Goal: Task Accomplishment & Management: Use online tool/utility

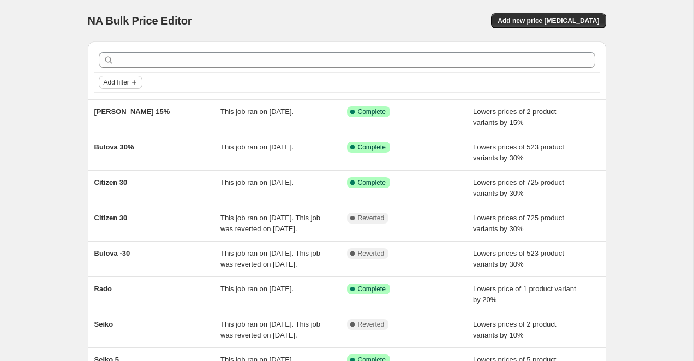
click at [129, 85] on span "Add filter" at bounding box center [117, 82] width 26 height 9
click at [124, 103] on span "Job status" at bounding box center [120, 104] width 32 height 8
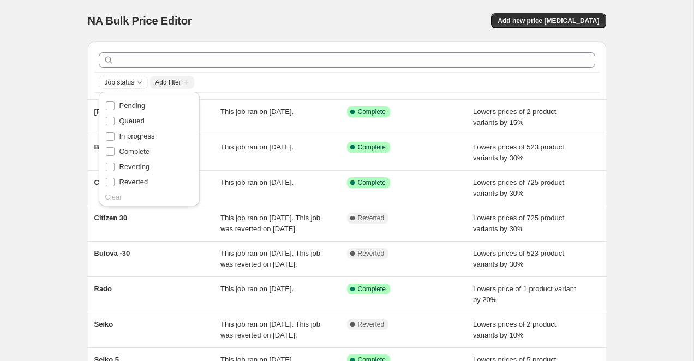
click at [67, 163] on div "NA Bulk Price Editor. This page is ready NA Bulk Price Editor Add new price cha…" at bounding box center [346, 281] width 693 height 562
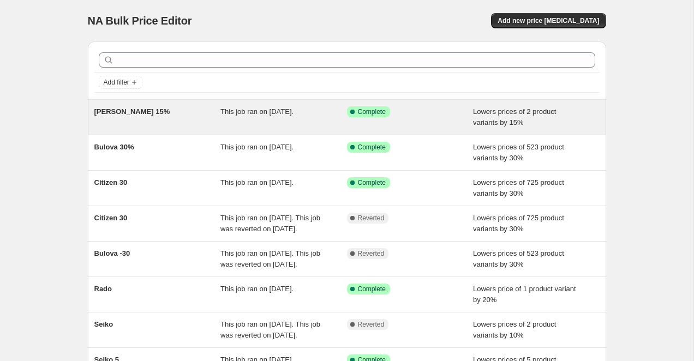
click at [173, 134] on div "Hamilton 15% This job ran on September 13, 2025. Success Complete Complete Lowe…" at bounding box center [347, 117] width 518 height 35
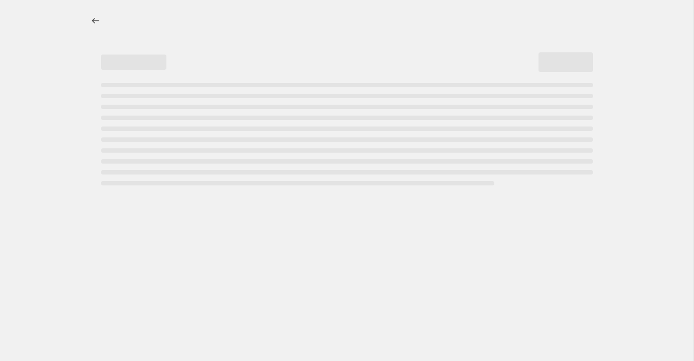
select select "percentage"
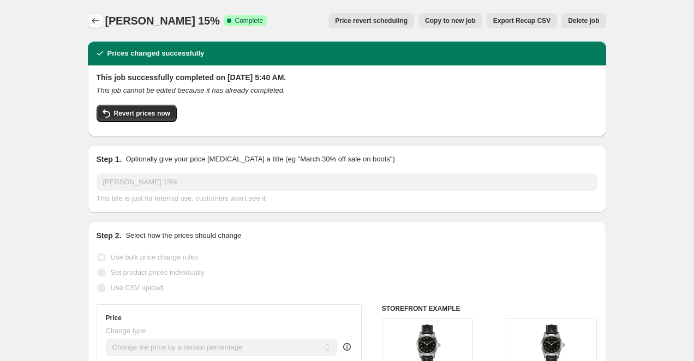
click at [94, 22] on icon "Price change jobs" at bounding box center [95, 20] width 11 height 11
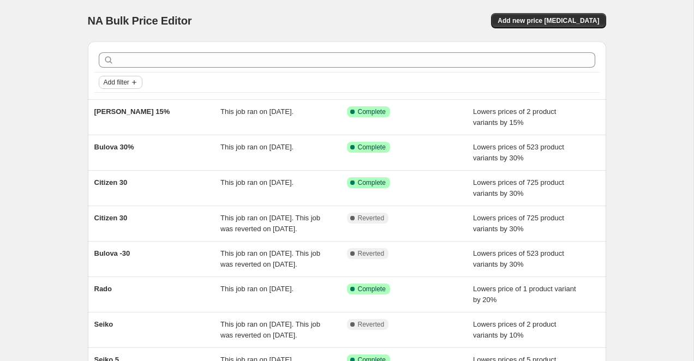
click at [124, 82] on span "Add filter" at bounding box center [117, 82] width 26 height 9
click at [125, 101] on span "Job status" at bounding box center [120, 104] width 32 height 8
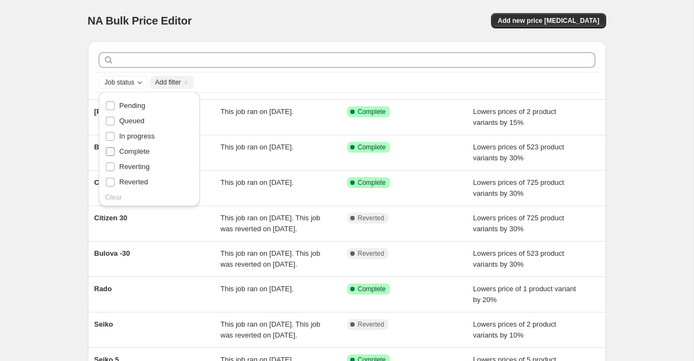
click at [122, 150] on span "Complete" at bounding box center [134, 151] width 31 height 8
click at [115, 150] on input "Complete" at bounding box center [110, 151] width 9 height 9
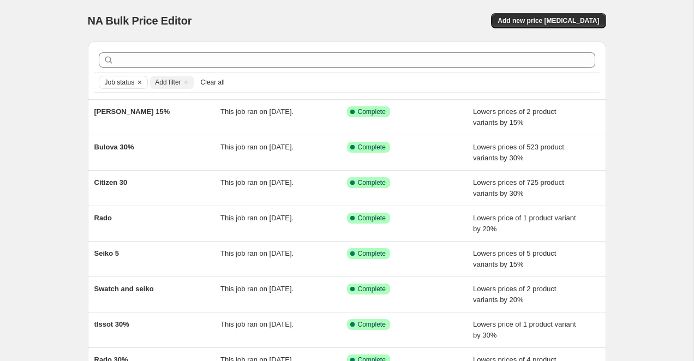
click at [55, 159] on div "NA Bulk Price Editor. This page is ready NA Bulk Price Editor Add new price cha…" at bounding box center [346, 281] width 693 height 562
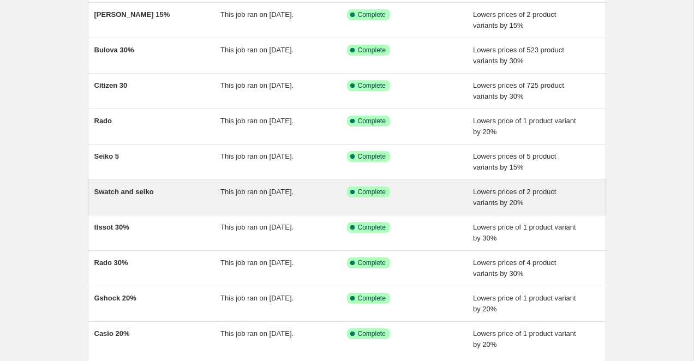
scroll to position [97, 0]
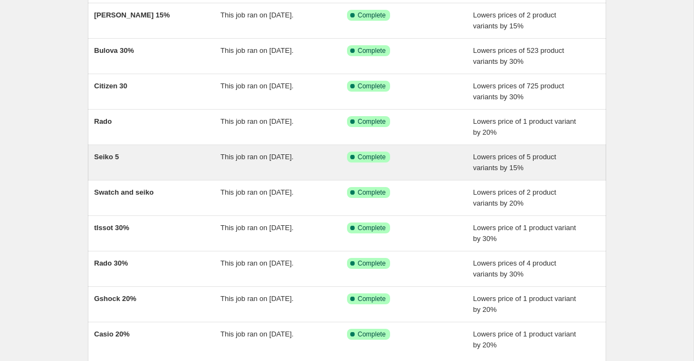
click at [170, 171] on div "Seiko 5" at bounding box center [157, 163] width 127 height 22
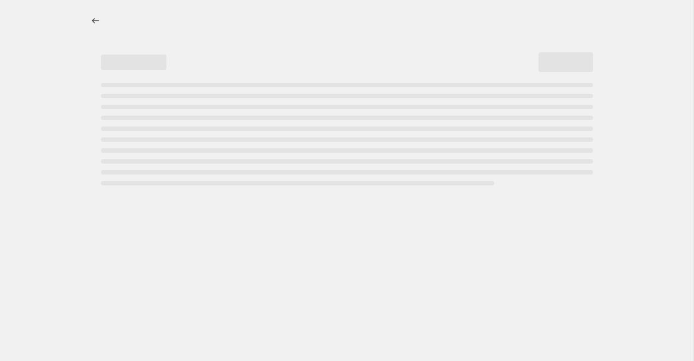
select select "percentage"
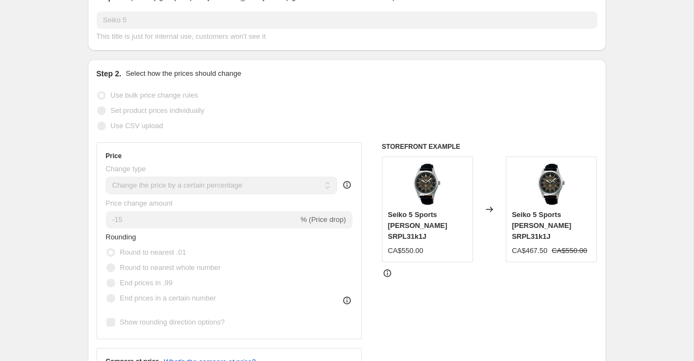
scroll to position [137, 0]
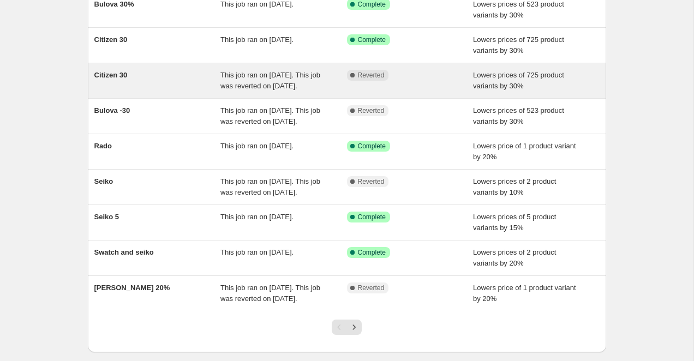
scroll to position [149, 0]
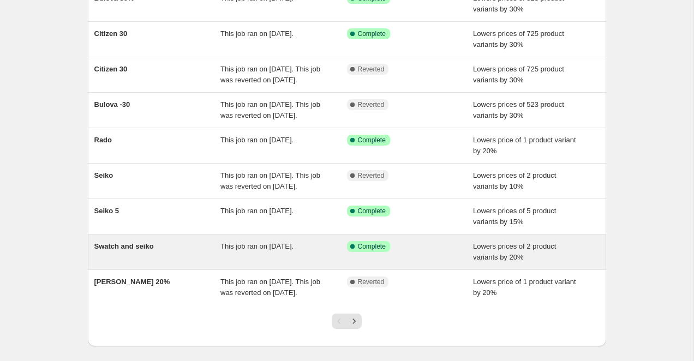
click at [177, 263] on div "Swatch and seiko" at bounding box center [157, 252] width 127 height 22
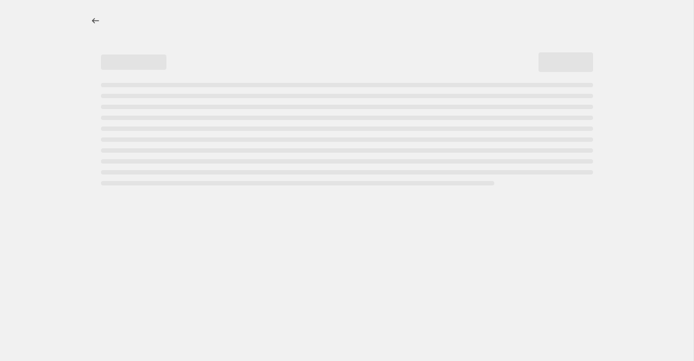
select select "percentage"
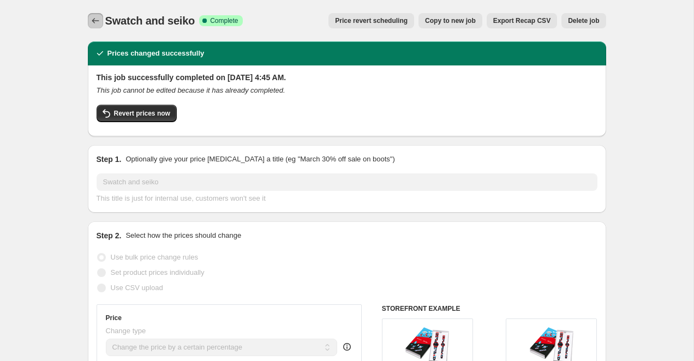
click at [91, 22] on icon "Price change jobs" at bounding box center [95, 20] width 11 height 11
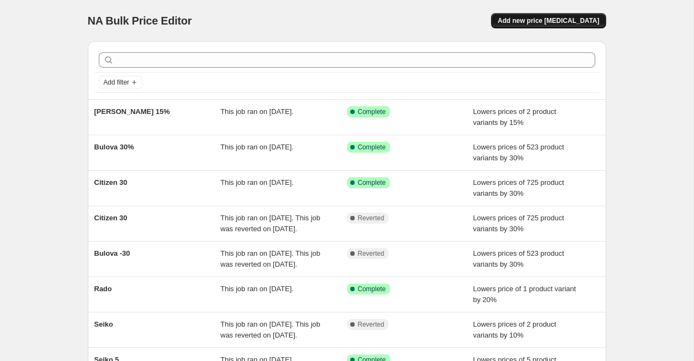
click at [537, 19] on span "Add new price change job" at bounding box center [548, 20] width 101 height 9
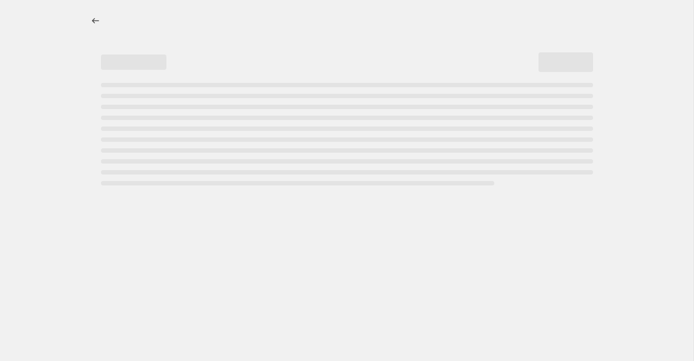
select select "percentage"
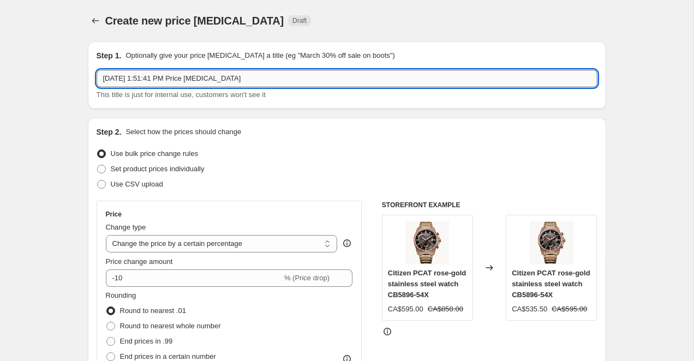
click at [270, 81] on input "Sep 27, 2025, 1:51:41 PM Price change job" at bounding box center [347, 78] width 501 height 17
type input "Seiko ALL"
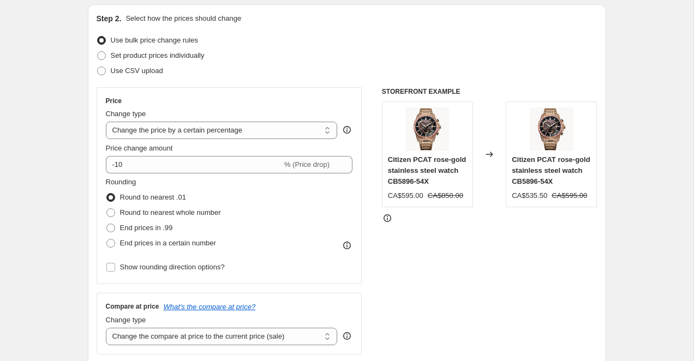
scroll to position [136, 0]
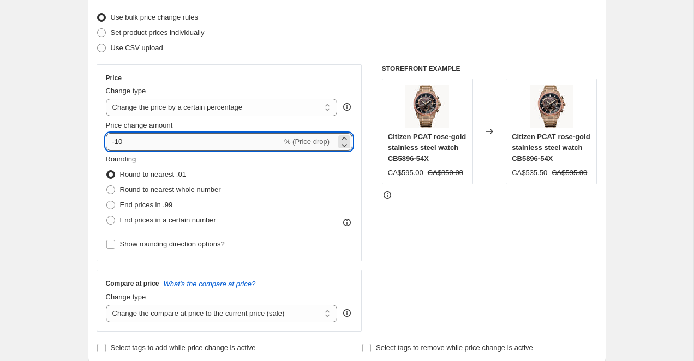
drag, startPoint x: 116, startPoint y: 143, endPoint x: 132, endPoint y: 143, distance: 15.8
click at [132, 143] on input "-10" at bounding box center [194, 141] width 176 height 17
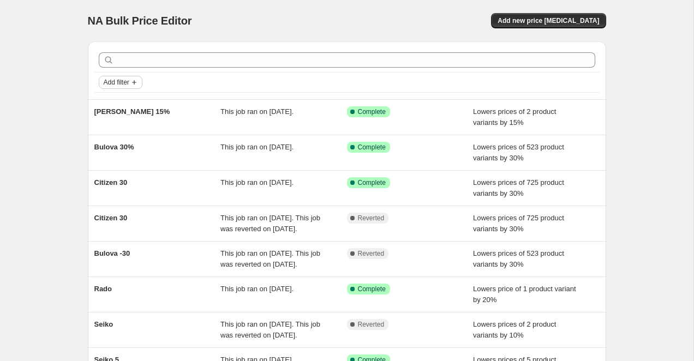
click at [126, 83] on span "Add filter" at bounding box center [117, 82] width 26 height 9
click at [130, 110] on button "Job status" at bounding box center [120, 103] width 39 height 17
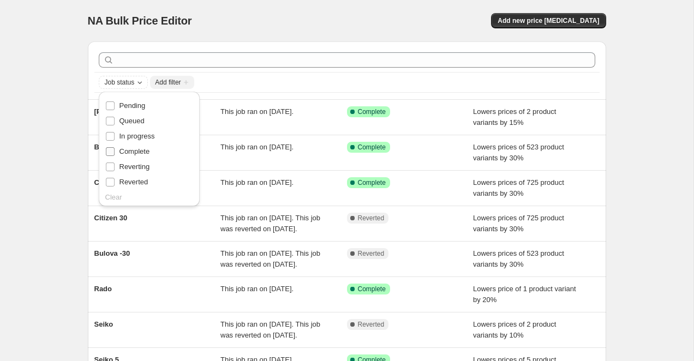
click at [111, 154] on input "Complete" at bounding box center [110, 151] width 9 height 9
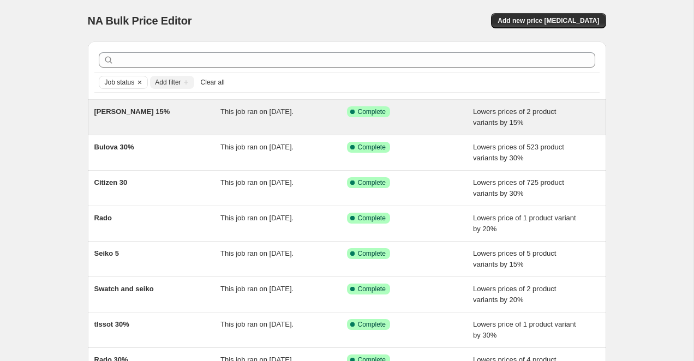
click at [173, 109] on div "Hamilton 15%" at bounding box center [157, 117] width 127 height 22
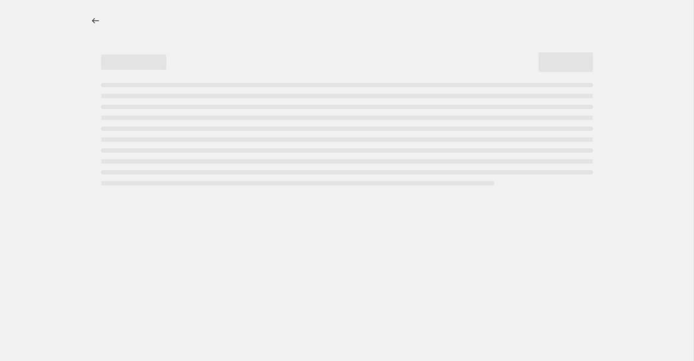
select select "percentage"
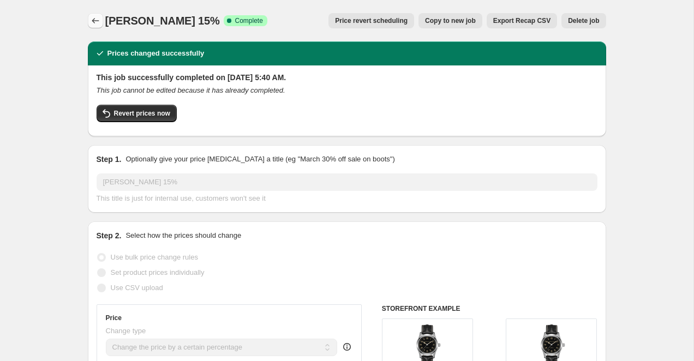
click at [94, 25] on icon "Price change jobs" at bounding box center [95, 20] width 11 height 11
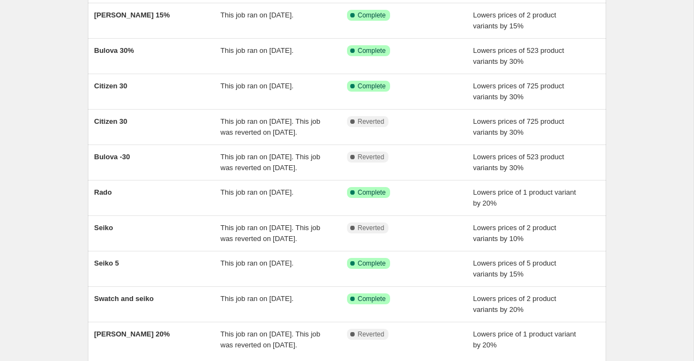
scroll to position [98, 0]
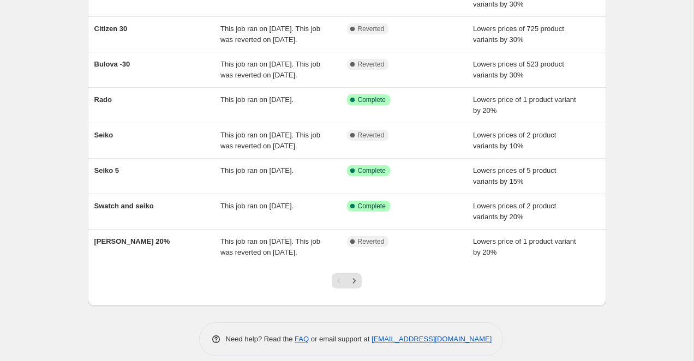
scroll to position [190, 0]
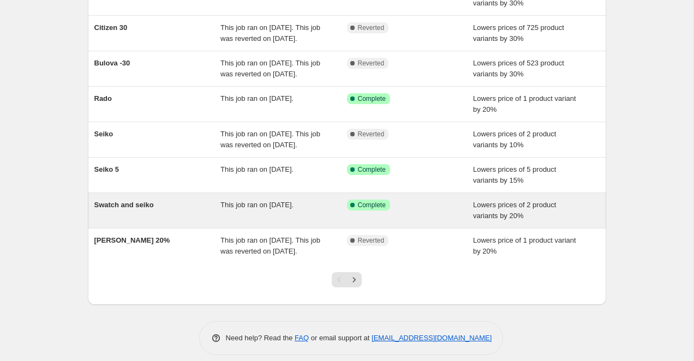
click at [130, 209] on span "Swatch and seiko" at bounding box center [123, 205] width 59 height 8
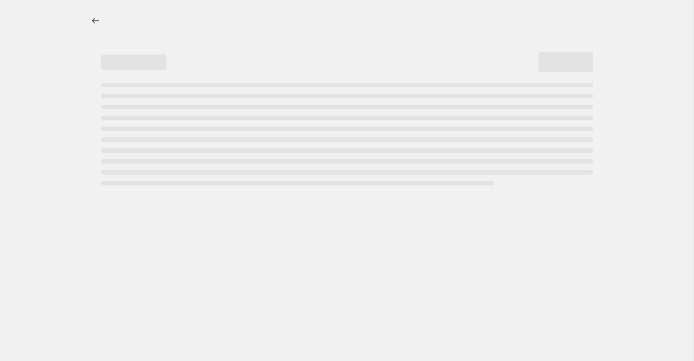
select select "percentage"
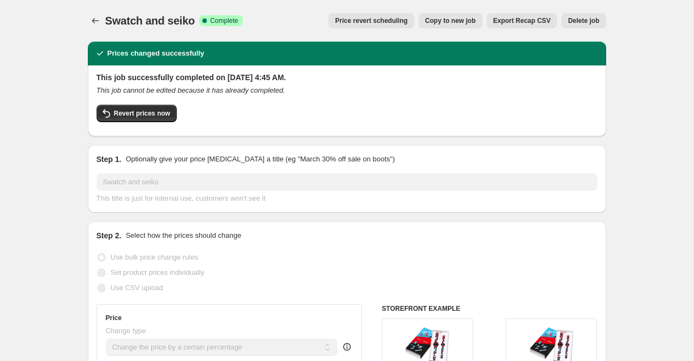
drag, startPoint x: 148, startPoint y: 114, endPoint x: 109, endPoint y: 96, distance: 43.7
click at [106, 97] on div "This job successfully completed on July 26, 2025 at 4:45 AM. This job cannot be…" at bounding box center [347, 100] width 501 height 56
click at [93, 26] on button "Price change jobs" at bounding box center [95, 20] width 15 height 15
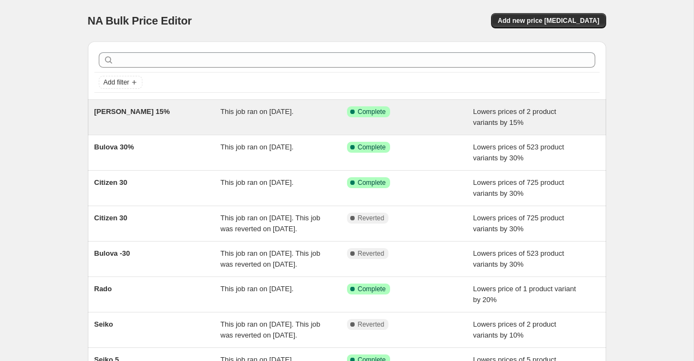
click at [183, 134] on div "Hamilton 15% This job ran on September 13, 2025. Success Complete Complete Lowe…" at bounding box center [347, 117] width 518 height 35
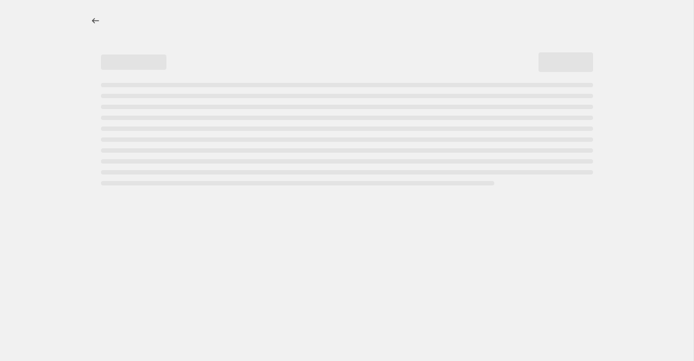
select select "percentage"
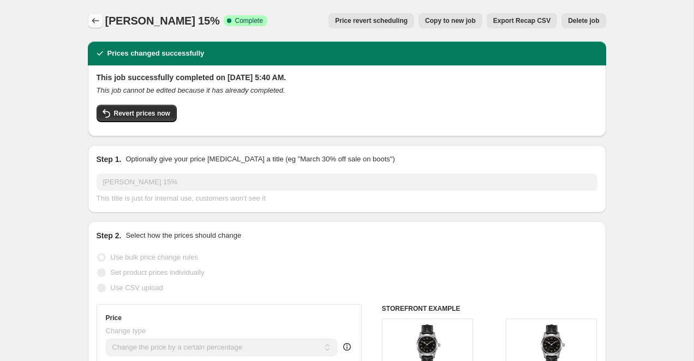
click at [93, 21] on icon "Price change jobs" at bounding box center [95, 20] width 7 height 5
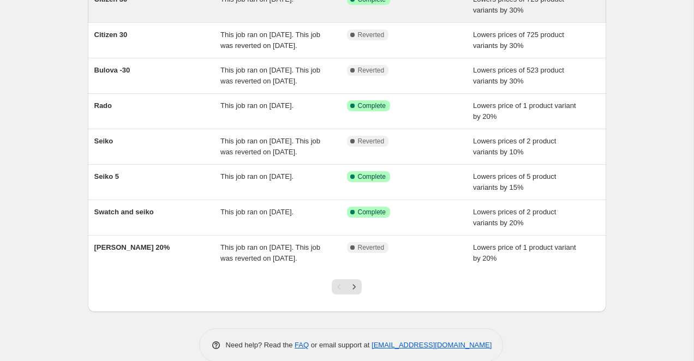
scroll to position [193, 0]
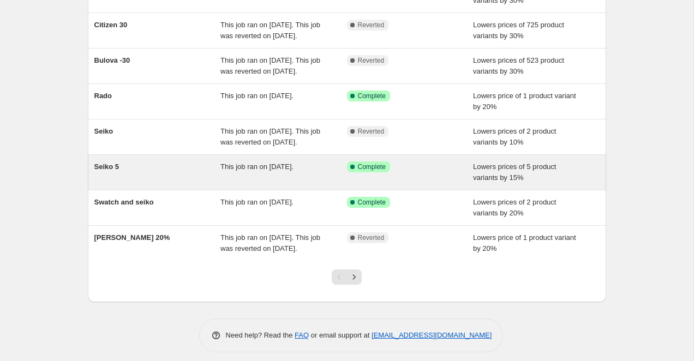
click at [176, 183] on div "Seiko 5" at bounding box center [157, 172] width 127 height 22
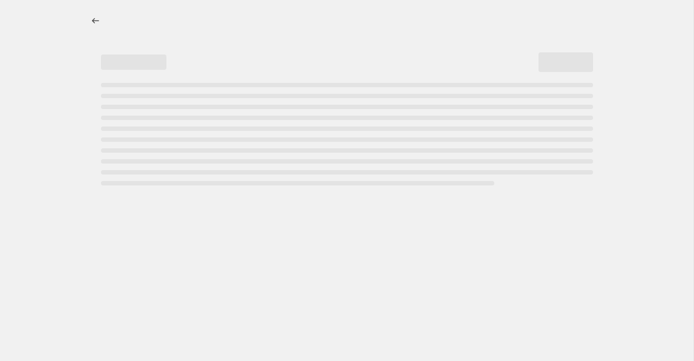
select select "percentage"
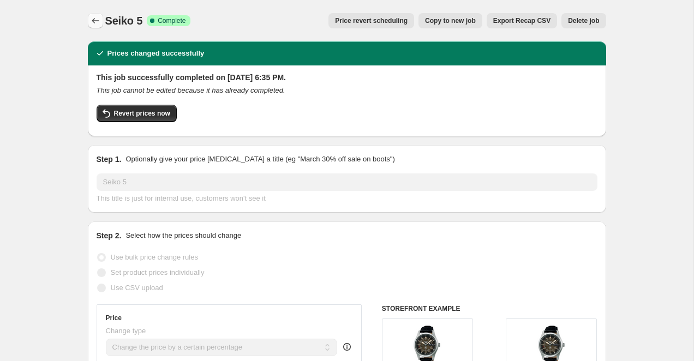
click at [94, 20] on icon "Price change jobs" at bounding box center [95, 20] width 11 height 11
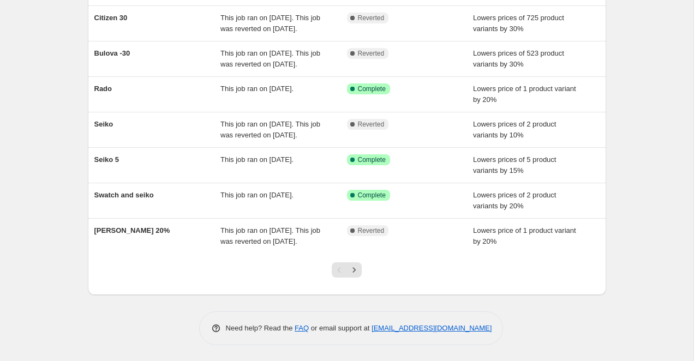
scroll to position [202, 0]
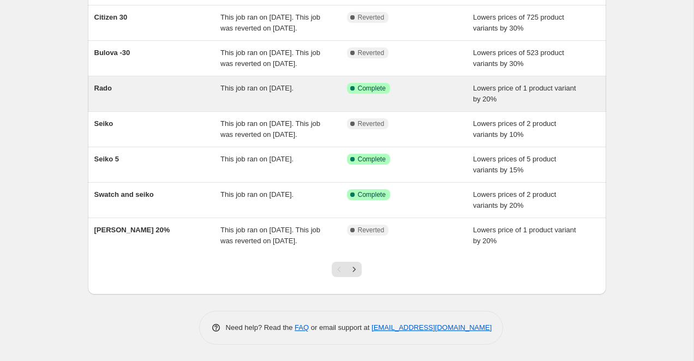
click at [123, 105] on div "Rado" at bounding box center [157, 94] width 127 height 22
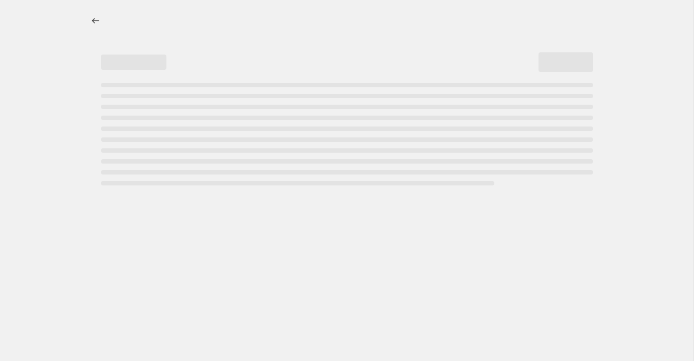
select select "percentage"
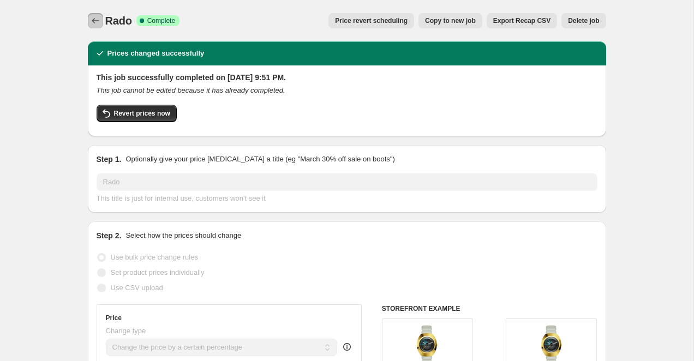
click at [93, 20] on icon "Price change jobs" at bounding box center [95, 20] width 11 height 11
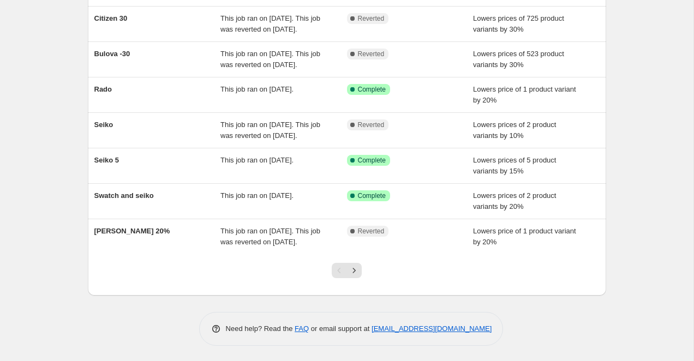
scroll to position [211, 0]
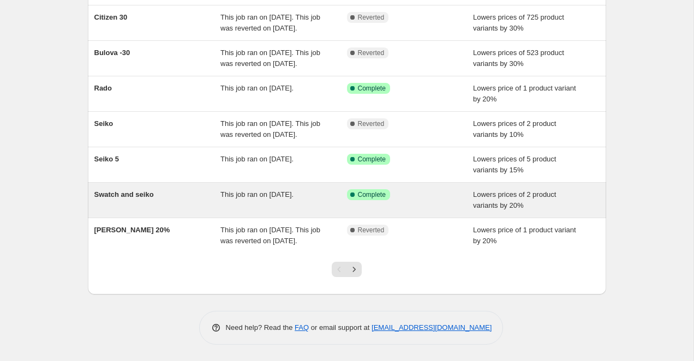
click at [150, 211] on div "Swatch and seiko" at bounding box center [157, 200] width 127 height 22
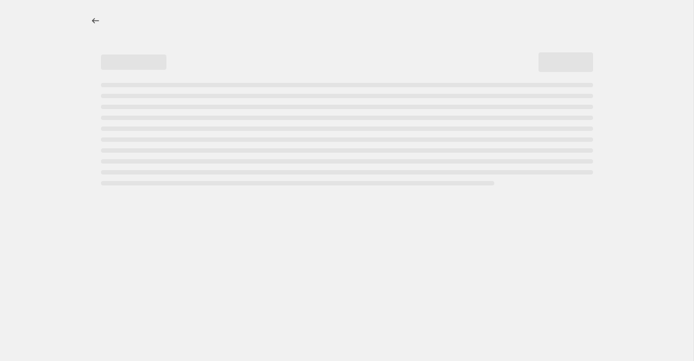
select select "percentage"
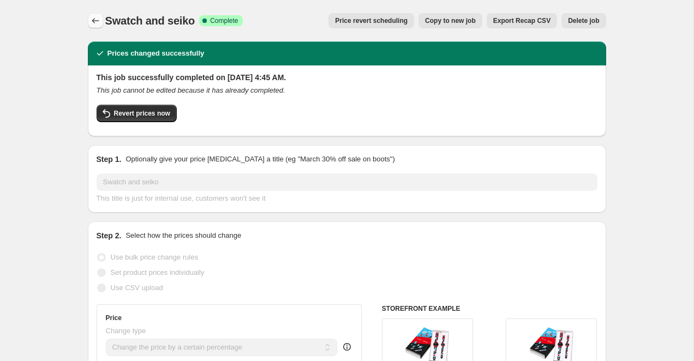
click at [98, 21] on icon "Price change jobs" at bounding box center [95, 20] width 11 height 11
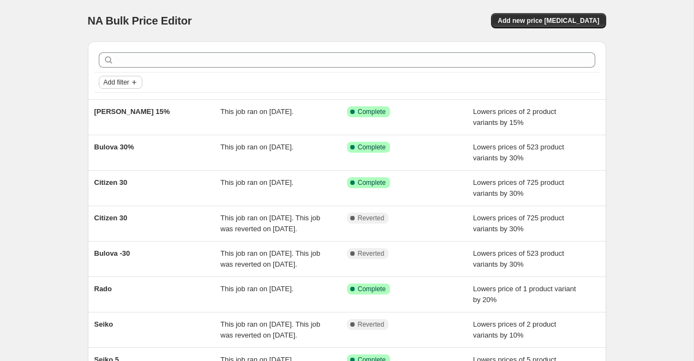
click at [107, 85] on span "Add filter" at bounding box center [117, 82] width 26 height 9
click at [125, 106] on span "Job status" at bounding box center [120, 104] width 32 height 8
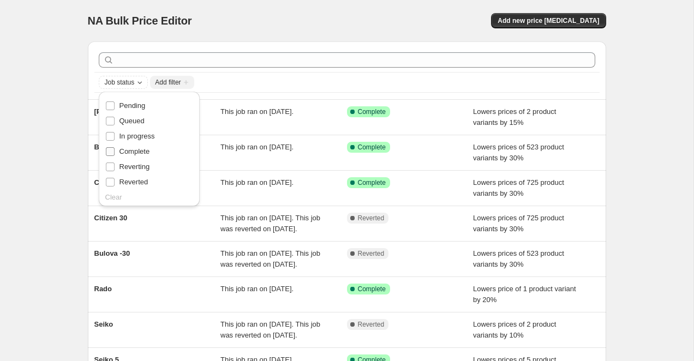
click at [111, 150] on input "Complete" at bounding box center [110, 151] width 9 height 9
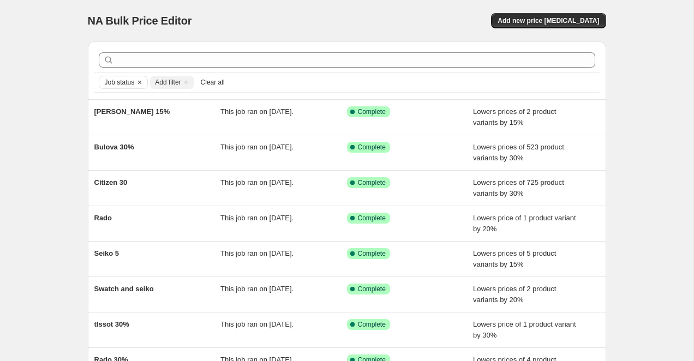
click at [73, 169] on div "NA Bulk Price Editor. This page is ready NA Bulk Price Editor Add new price cha…" at bounding box center [346, 281] width 693 height 562
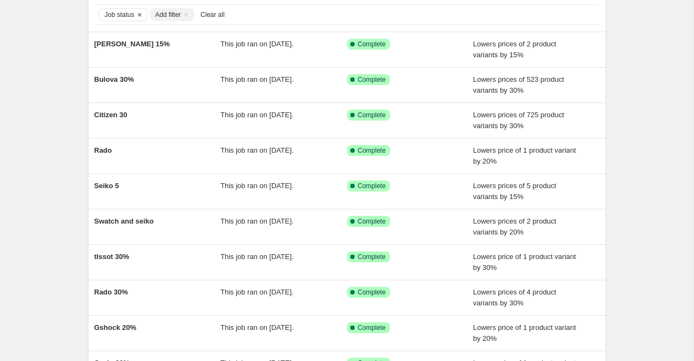
scroll to position [81, 0]
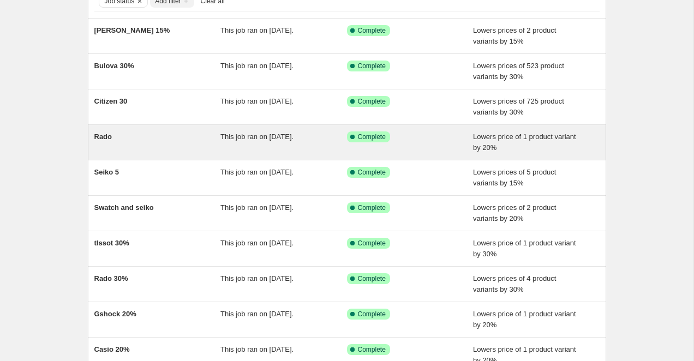
click at [152, 140] on div "Rado" at bounding box center [157, 142] width 127 height 22
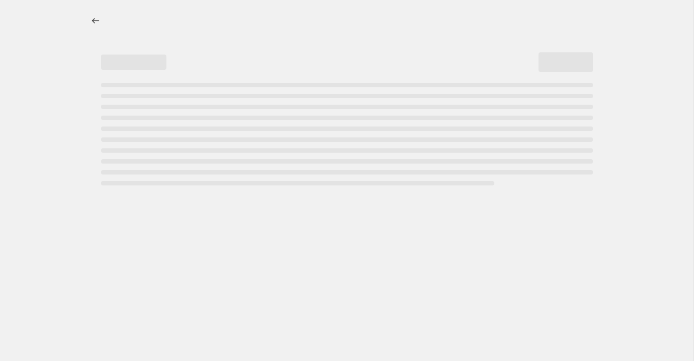
select select "percentage"
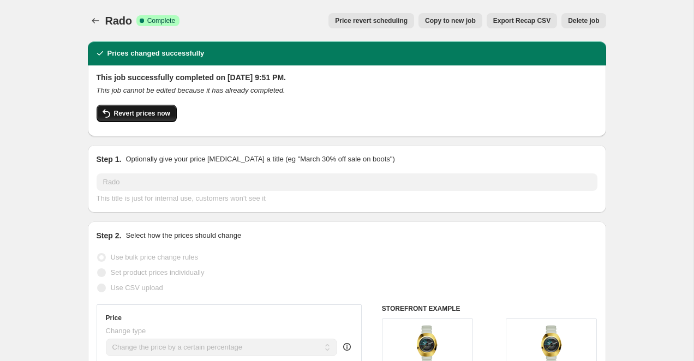
click at [163, 115] on span "Revert prices now" at bounding box center [142, 113] width 56 height 9
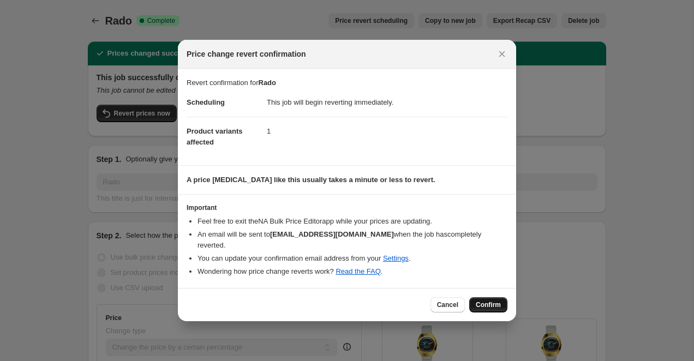
click at [491, 301] on span "Confirm" at bounding box center [488, 305] width 25 height 9
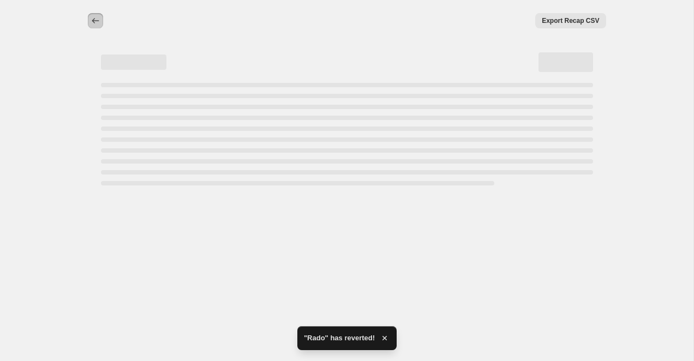
click at [93, 19] on icon "Price change jobs" at bounding box center [95, 20] width 11 height 11
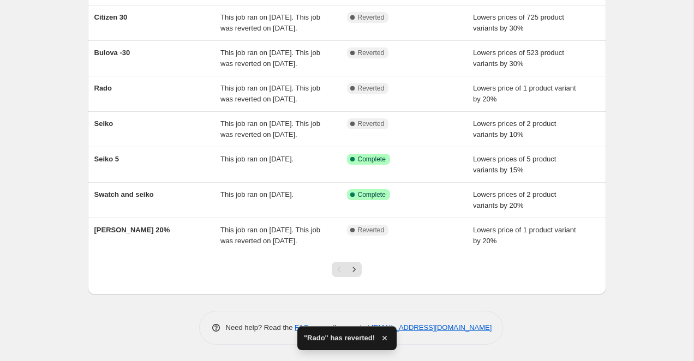
scroll to position [220, 0]
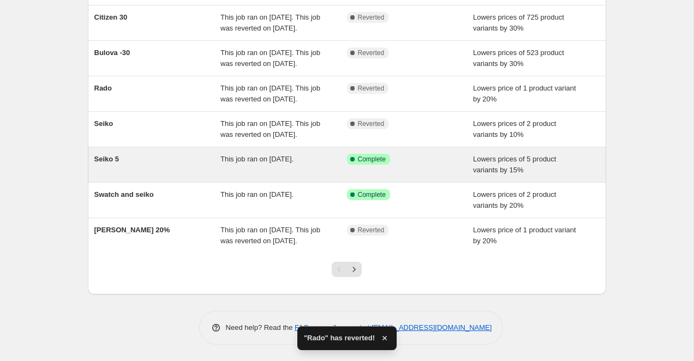
click at [159, 176] on div "Seiko 5" at bounding box center [157, 165] width 127 height 22
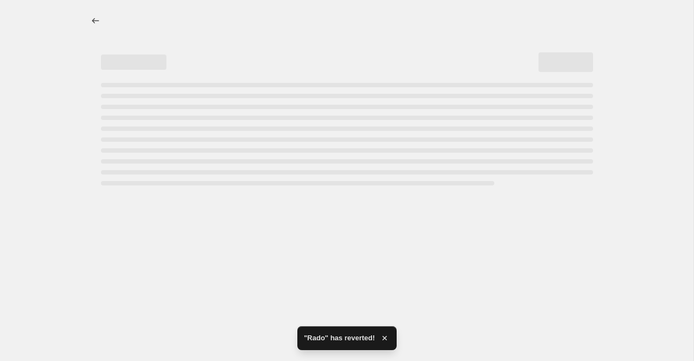
select select "percentage"
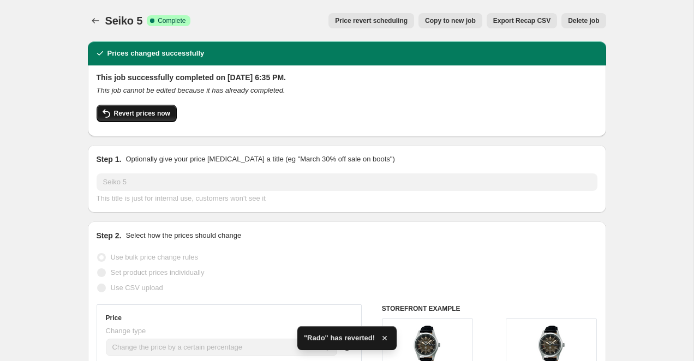
click at [171, 111] on button "Revert prices now" at bounding box center [137, 113] width 80 height 17
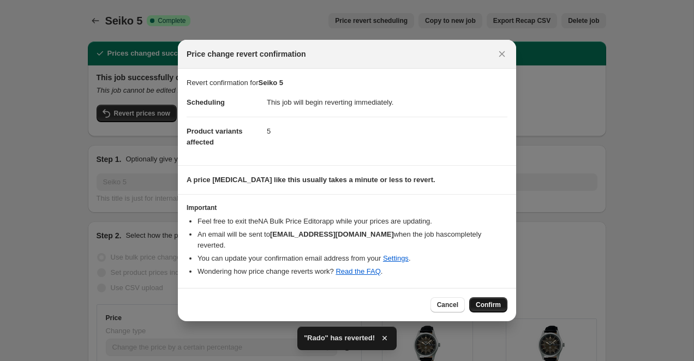
click at [478, 301] on span "Confirm" at bounding box center [488, 305] width 25 height 9
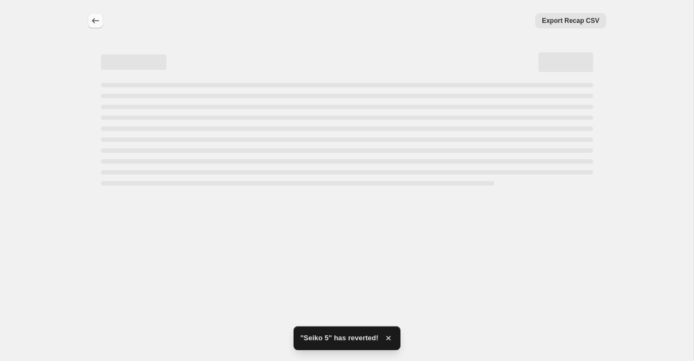
select select "percentage"
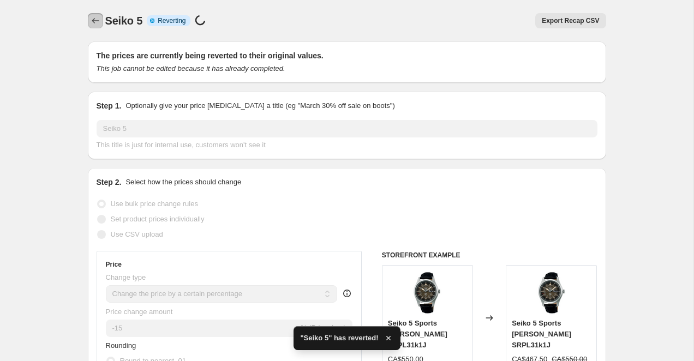
click at [93, 23] on icon "Price change jobs" at bounding box center [95, 20] width 11 height 11
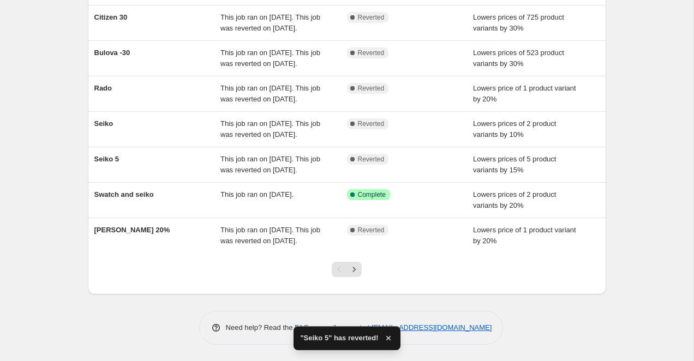
scroll to position [266, 0]
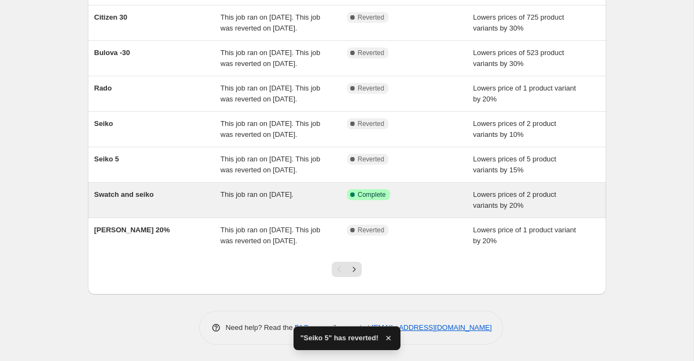
click at [147, 190] on span "Swatch and seiko" at bounding box center [123, 194] width 59 height 8
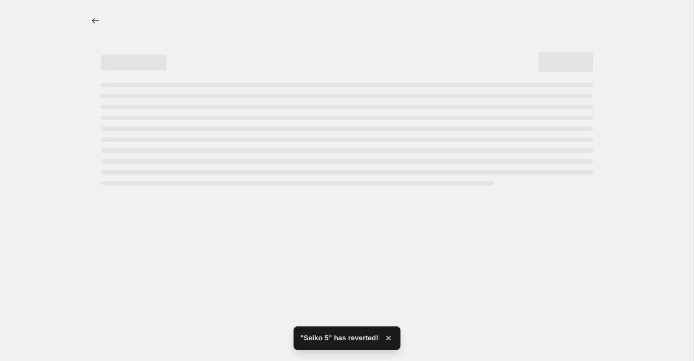
select select "percentage"
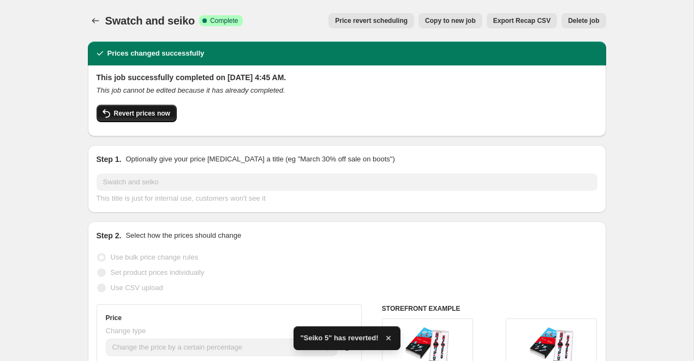
click at [160, 115] on span "Revert prices now" at bounding box center [142, 113] width 56 height 9
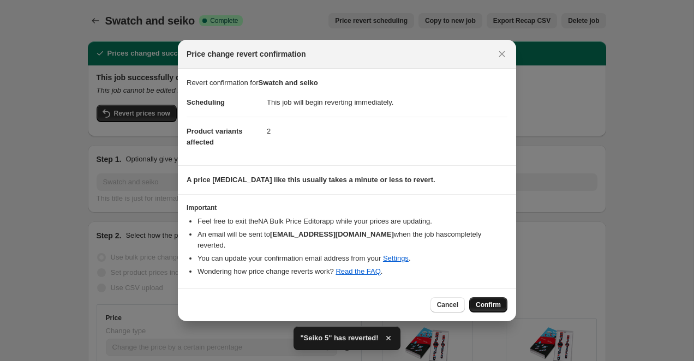
click at [486, 301] on span "Confirm" at bounding box center [488, 305] width 25 height 9
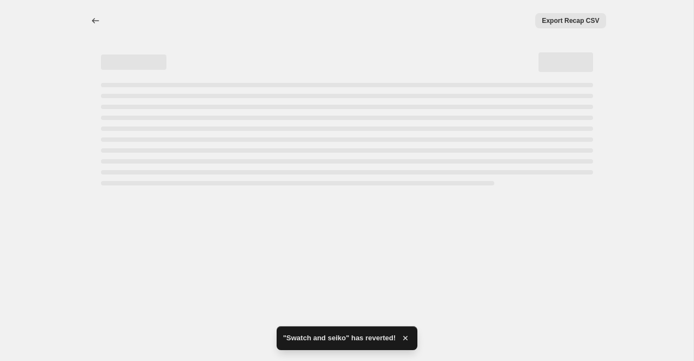
select select "percentage"
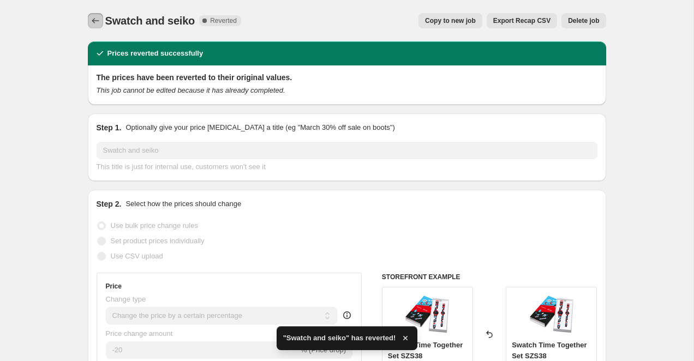
click at [98, 24] on icon "Price change jobs" at bounding box center [95, 20] width 11 height 11
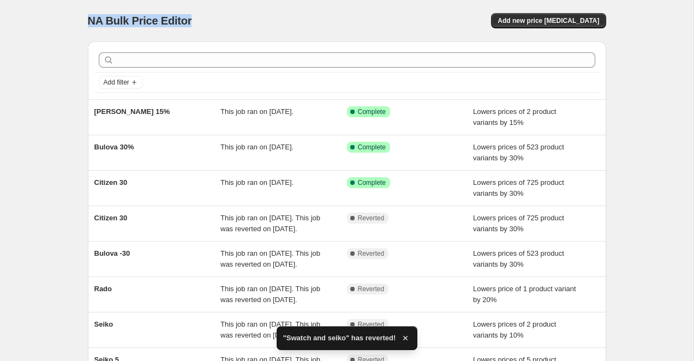
drag, startPoint x: 86, startPoint y: 23, endPoint x: 266, endPoint y: 25, distance: 180.1
click at [266, 25] on div "NA Bulk Price Editor. This page is ready NA Bulk Price Editor Add new price cha…" at bounding box center [347, 281] width 544 height 562
click at [53, 126] on div "NA Bulk Price Editor. This page is ready NA Bulk Price Editor Add new price cha…" at bounding box center [346, 281] width 693 height 562
click at [112, 81] on span "Add filter" at bounding box center [117, 82] width 26 height 9
click at [126, 107] on span "Job status" at bounding box center [120, 104] width 32 height 8
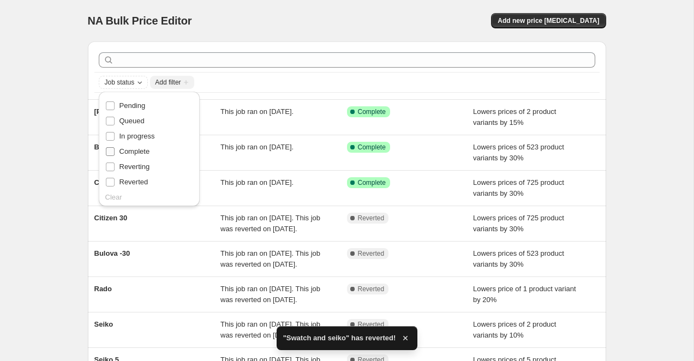
click at [109, 150] on input "Complete" at bounding box center [110, 151] width 9 height 9
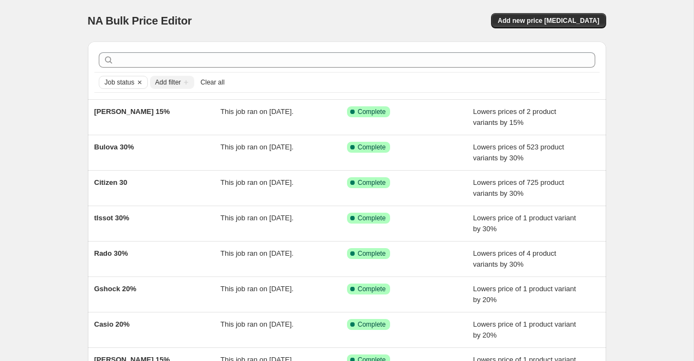
click at [58, 161] on div "NA Bulk Price Editor. This page is ready NA Bulk Price Editor Add new price cha…" at bounding box center [346, 281] width 693 height 562
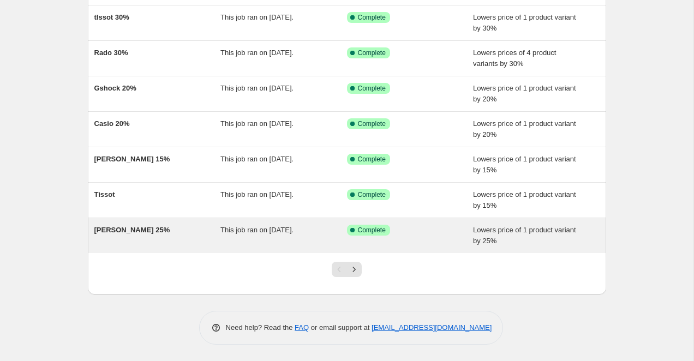
click at [160, 233] on div "Hamilton 25%" at bounding box center [157, 236] width 127 height 22
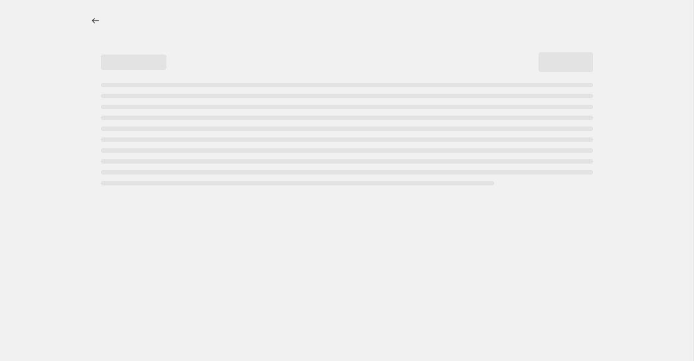
select select "percentage"
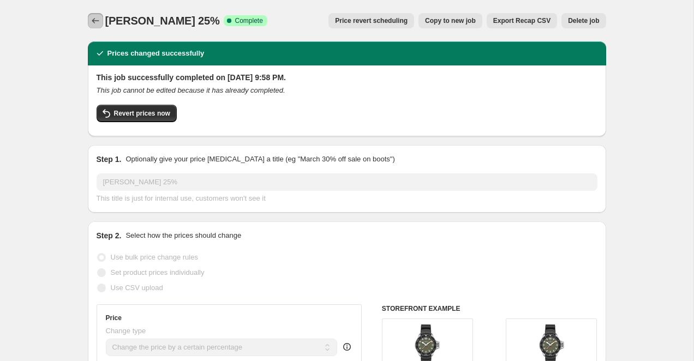
click at [99, 22] on icon "Price change jobs" at bounding box center [95, 20] width 11 height 11
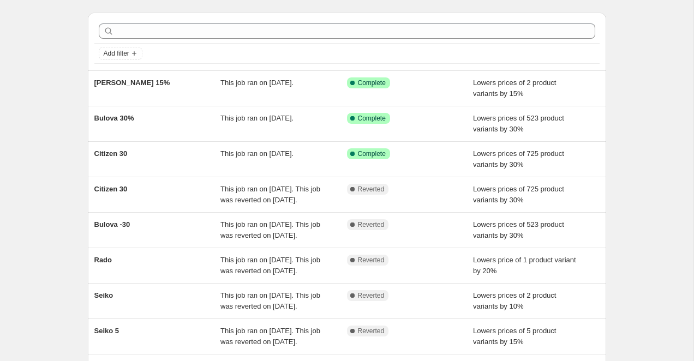
scroll to position [36, 0]
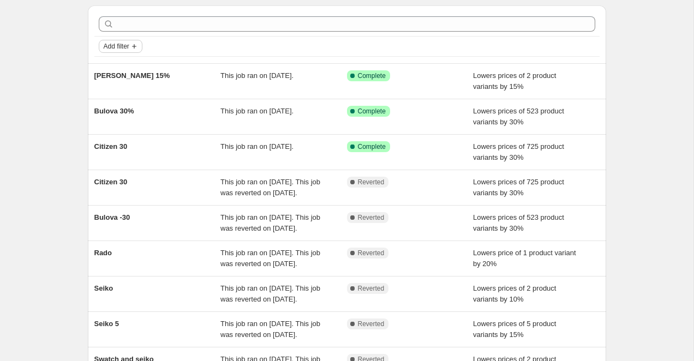
click at [129, 49] on span "Add filter" at bounding box center [117, 46] width 26 height 9
click at [123, 71] on span "Job status" at bounding box center [120, 68] width 32 height 8
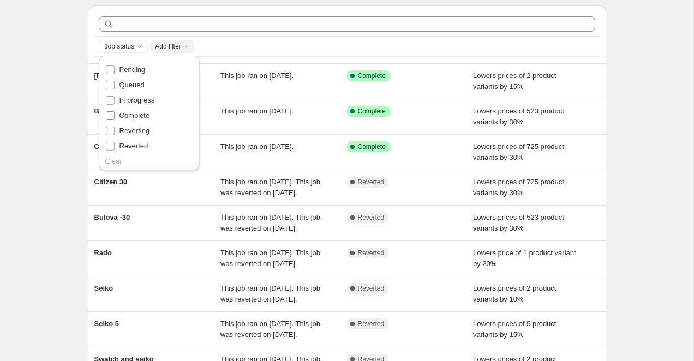
click at [110, 116] on input "Complete" at bounding box center [110, 115] width 9 height 9
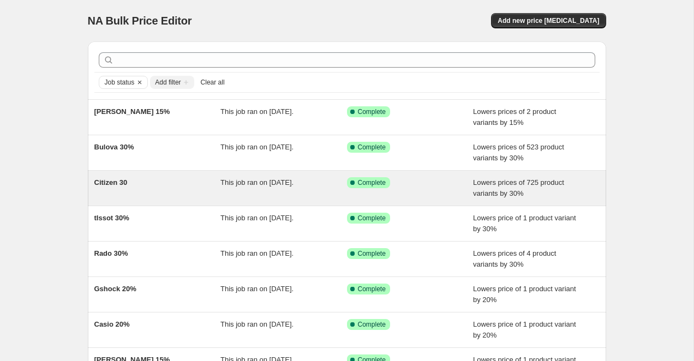
scroll to position [201, 0]
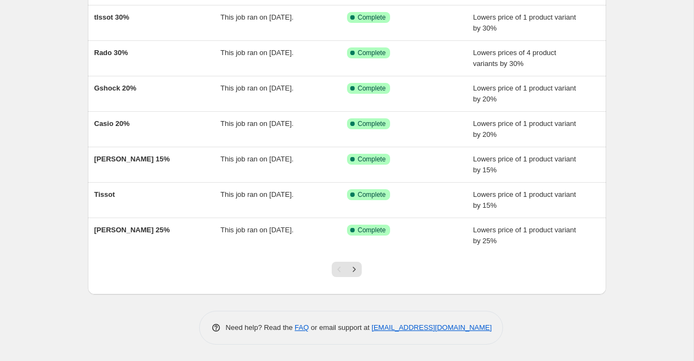
click at [355, 261] on div at bounding box center [347, 273] width 44 height 41
click at [355, 264] on icon "Next" at bounding box center [354, 269] width 11 height 11
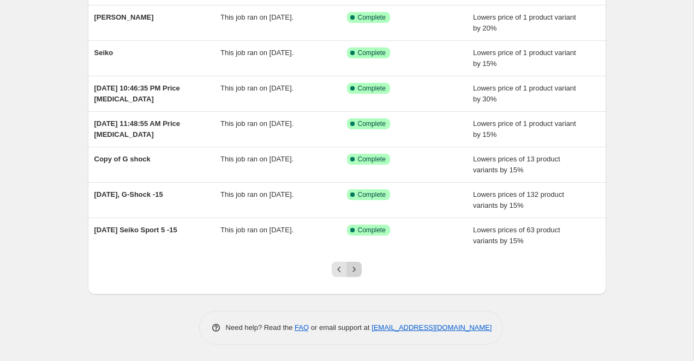
click at [354, 269] on icon "Next" at bounding box center [354, 269] width 3 height 5
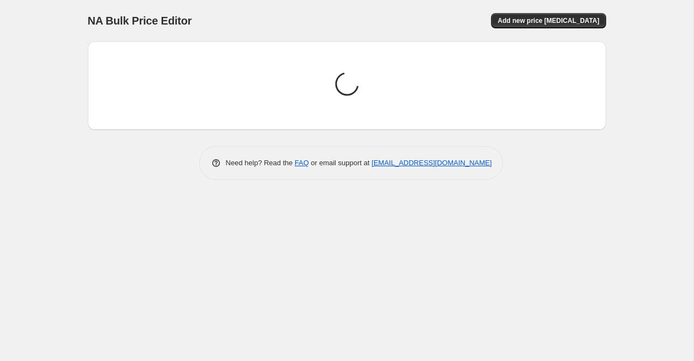
scroll to position [0, 0]
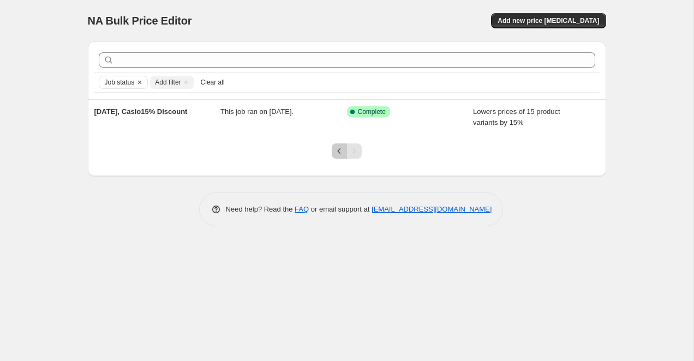
click at [336, 154] on icon "Previous" at bounding box center [339, 151] width 11 height 11
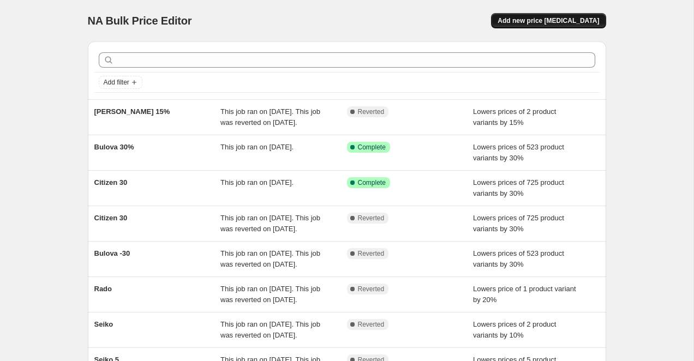
click at [546, 24] on span "Add new price change job" at bounding box center [548, 20] width 101 height 9
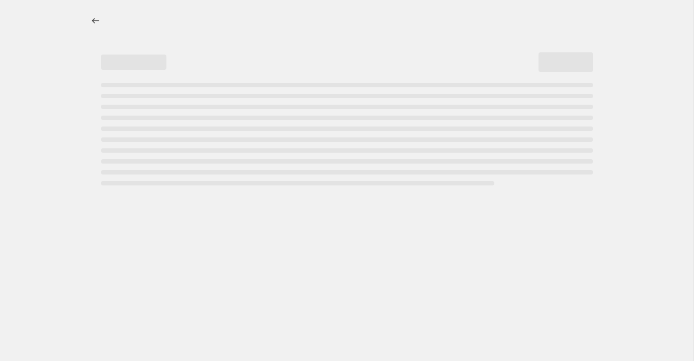
select select "percentage"
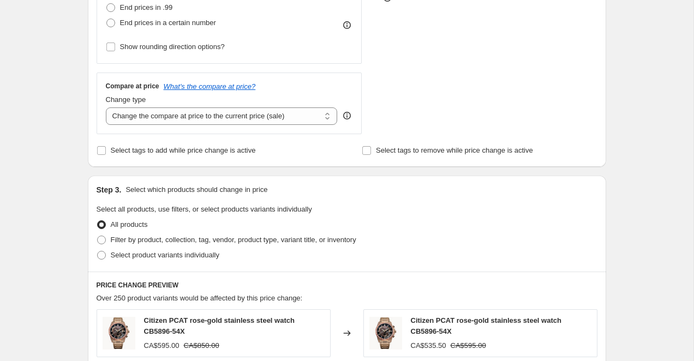
scroll to position [338, 0]
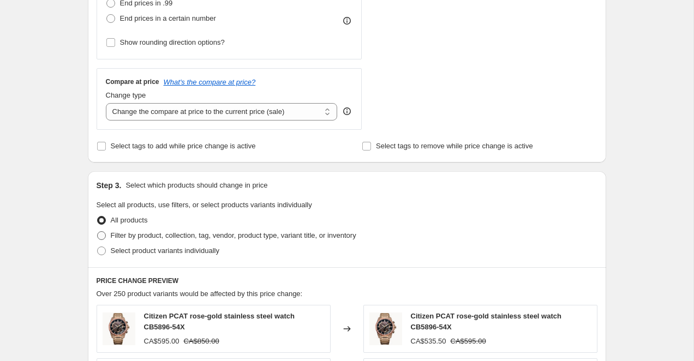
click at [104, 231] on span at bounding box center [101, 235] width 9 height 9
click at [98, 231] on input "Filter by product, collection, tag, vendor, product type, variant title, or inv…" at bounding box center [97, 231] width 1 height 1
radio input "true"
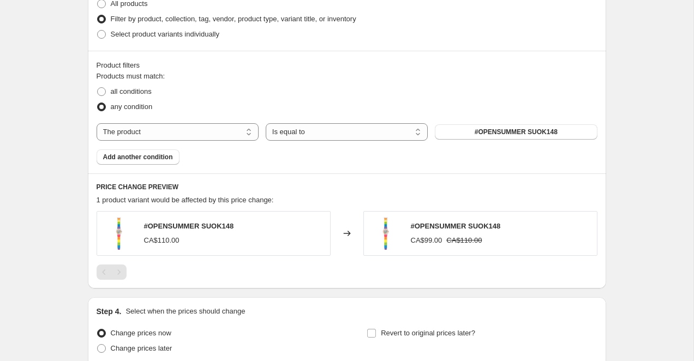
scroll to position [556, 0]
click at [200, 133] on select "The product The product's collection The product's tag The product's vendor The…" at bounding box center [178, 130] width 162 height 17
click at [300, 131] on select "Is equal to Is not equal to" at bounding box center [347, 130] width 162 height 17
click at [138, 156] on span "Add another condition" at bounding box center [138, 156] width 70 height 9
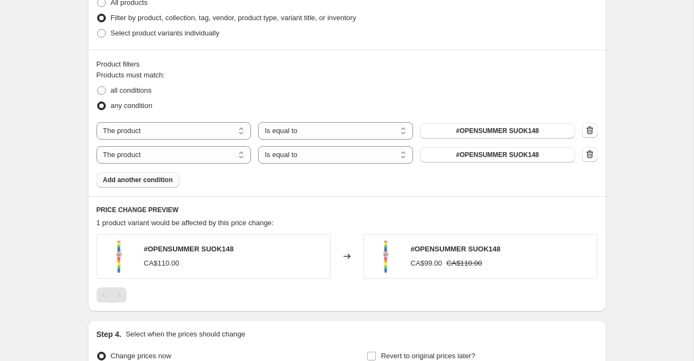
click at [488, 139] on div "The product The product's collection The product's tag The product's vendor The…" at bounding box center [336, 130] width 478 height 17
click at [489, 135] on button "#OPENSUMMER SUOK148" at bounding box center [497, 130] width 155 height 15
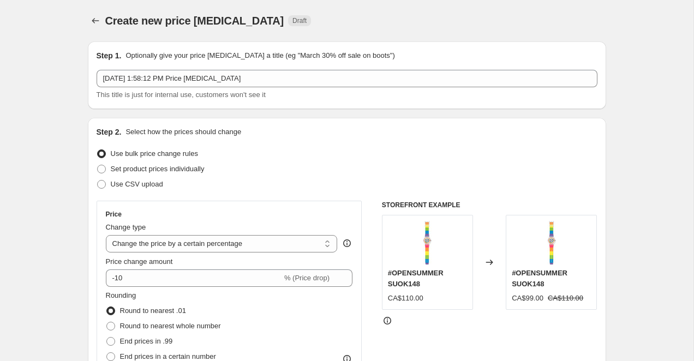
click at [103, 20] on div at bounding box center [96, 20] width 17 height 15
click at [97, 22] on icon "Price change jobs" at bounding box center [95, 20] width 11 height 11
